Goal: Navigation & Orientation: Find specific page/section

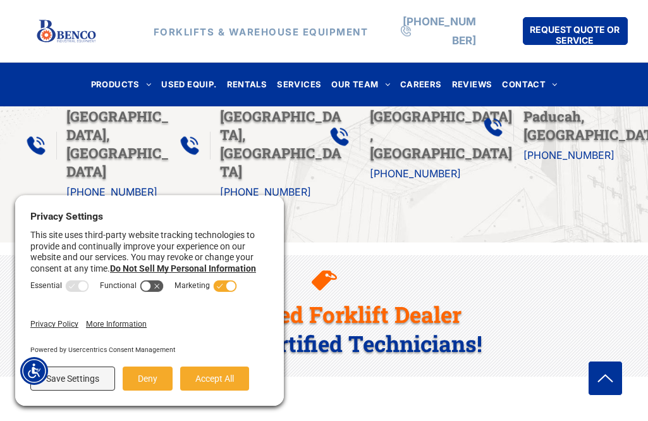
scroll to position [1265, 0]
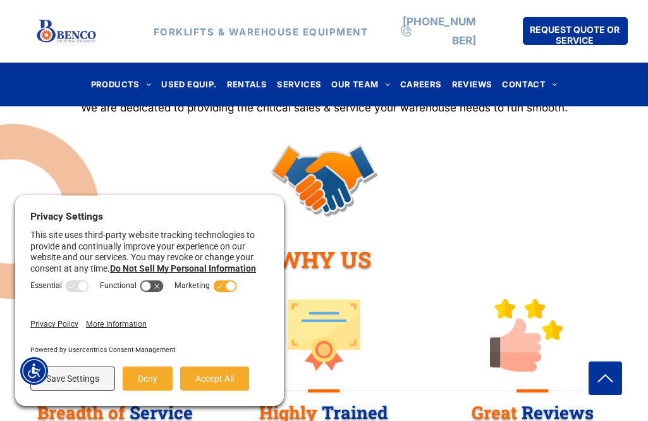
click at [226, 376] on button "Accept All" at bounding box center [214, 378] width 69 height 24
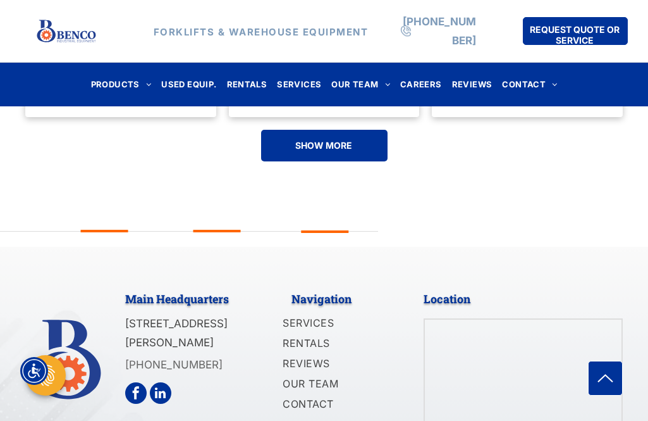
scroll to position [3379, 0]
